Goal: Book appointment/travel/reservation

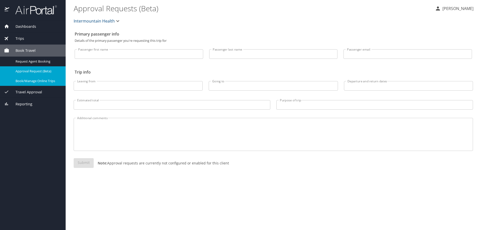
click at [37, 79] on span "Book/Manage Online Trips" at bounding box center [38, 81] width 44 height 5
